Goal: Subscribe to service/newsletter

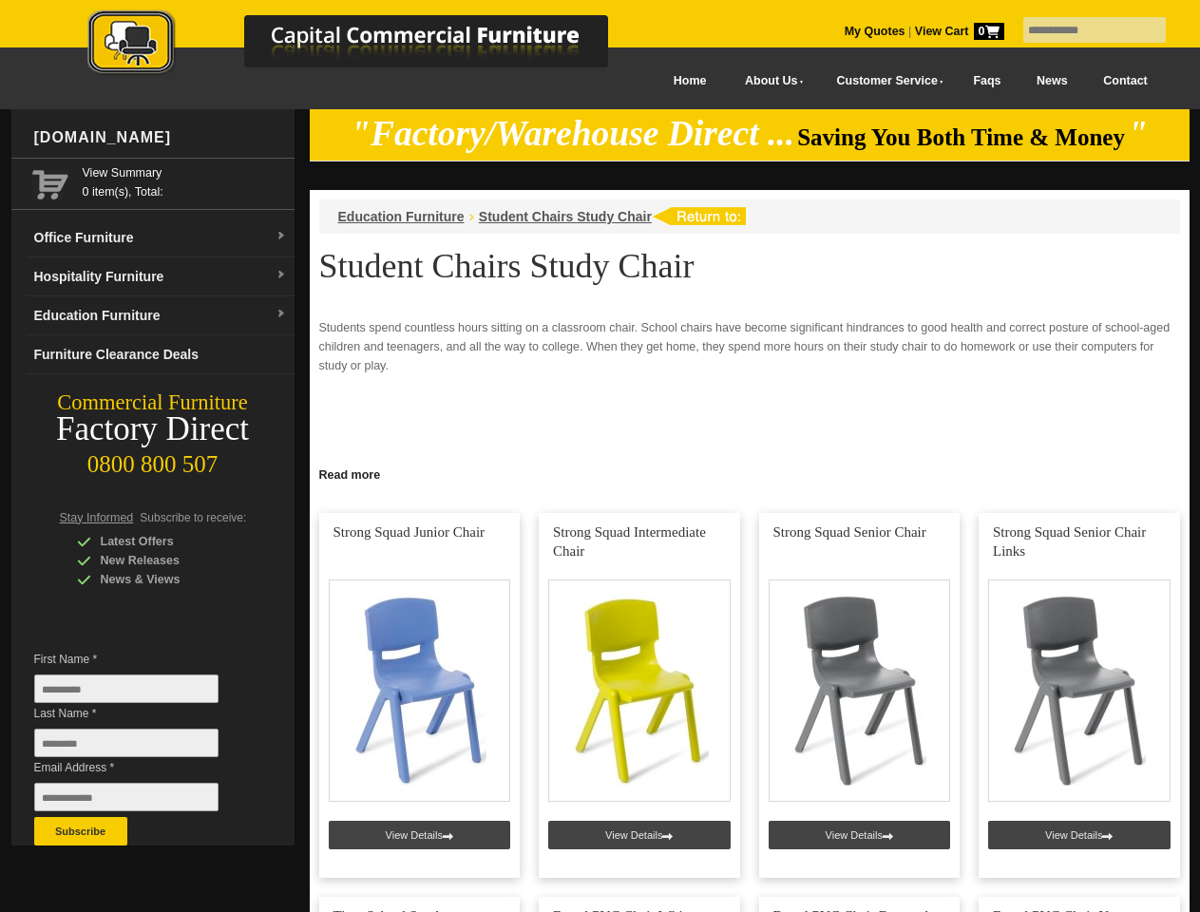
click at [1082, 30] on input "text" at bounding box center [1094, 30] width 143 height 26
click at [141, 748] on input "Last Name *" at bounding box center [126, 743] width 184 height 29
click at [81, 831] on button "Subscribe" at bounding box center [80, 831] width 93 height 29
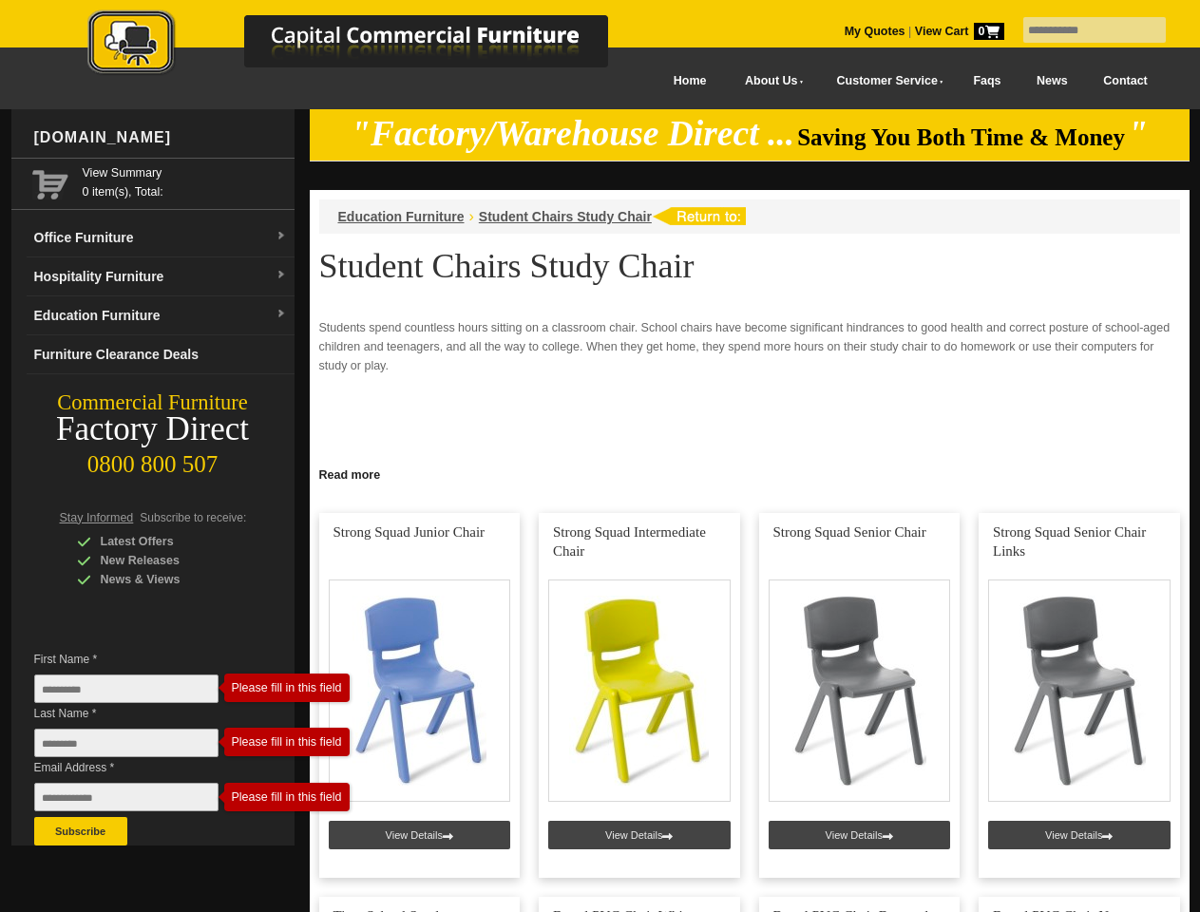
click at [750, 473] on link "Read more" at bounding box center [750, 473] width 880 height 24
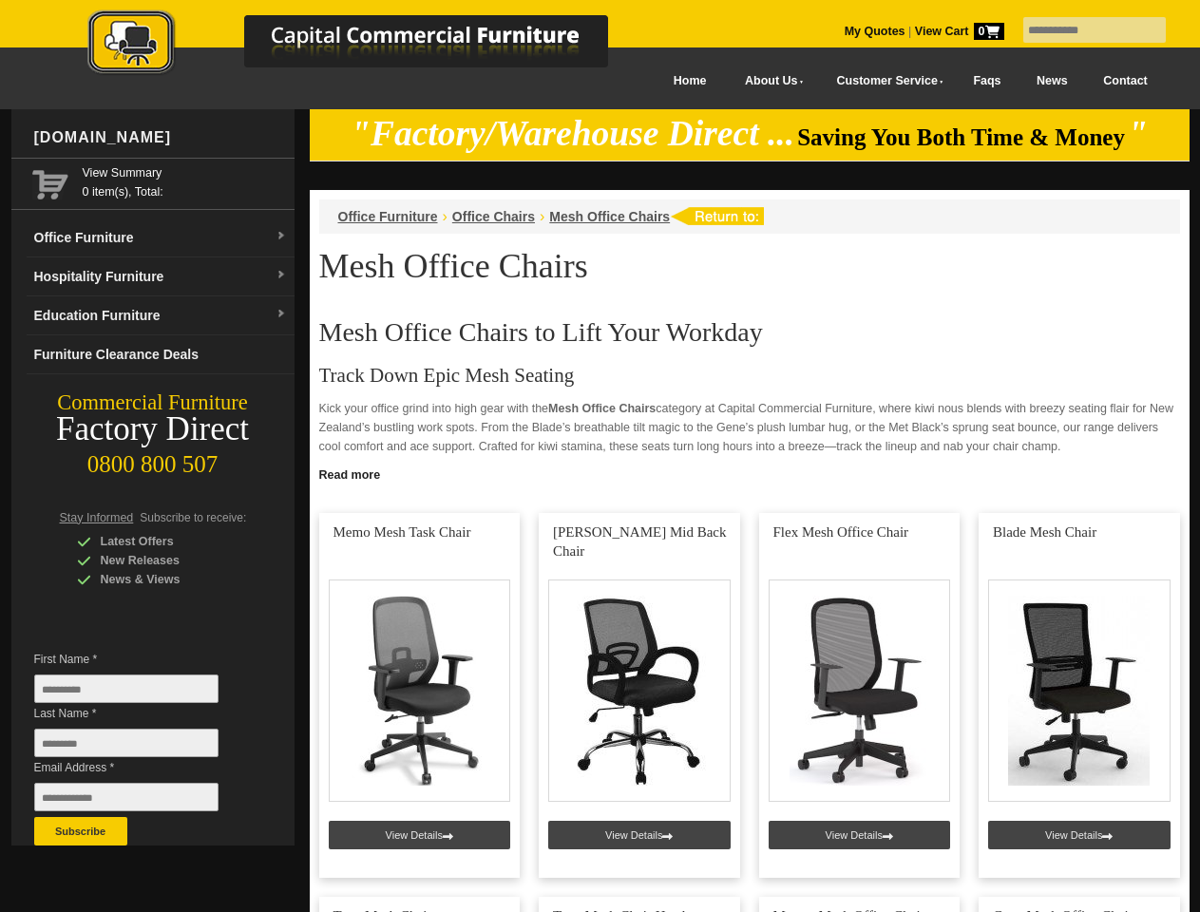
click at [1082, 30] on input "text" at bounding box center [1094, 30] width 143 height 26
click at [141, 748] on input "Last Name *" at bounding box center [126, 743] width 184 height 29
click at [81, 831] on button "Subscribe" at bounding box center [80, 831] width 93 height 29
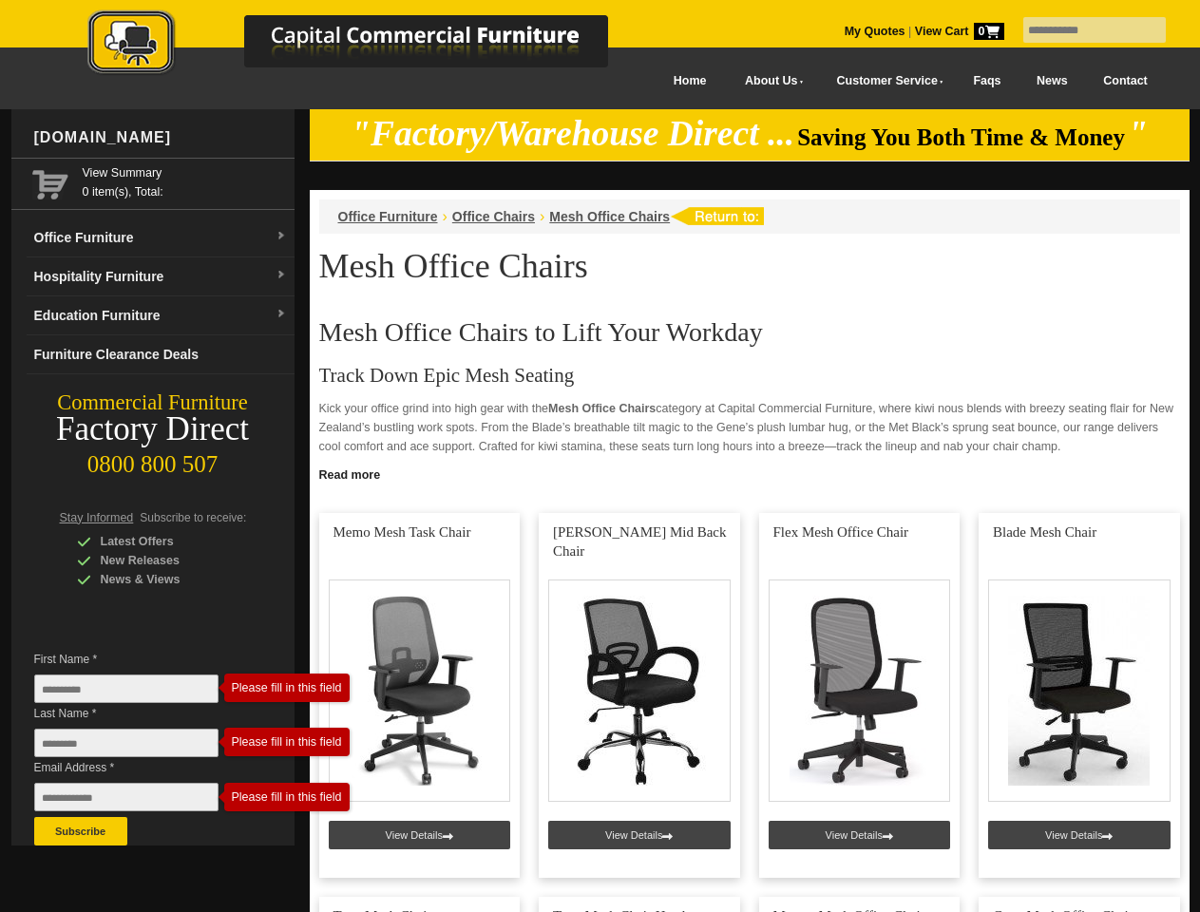
click at [750, 473] on link "Read more" at bounding box center [750, 473] width 880 height 24
